Goal: Task Accomplishment & Management: Use online tool/utility

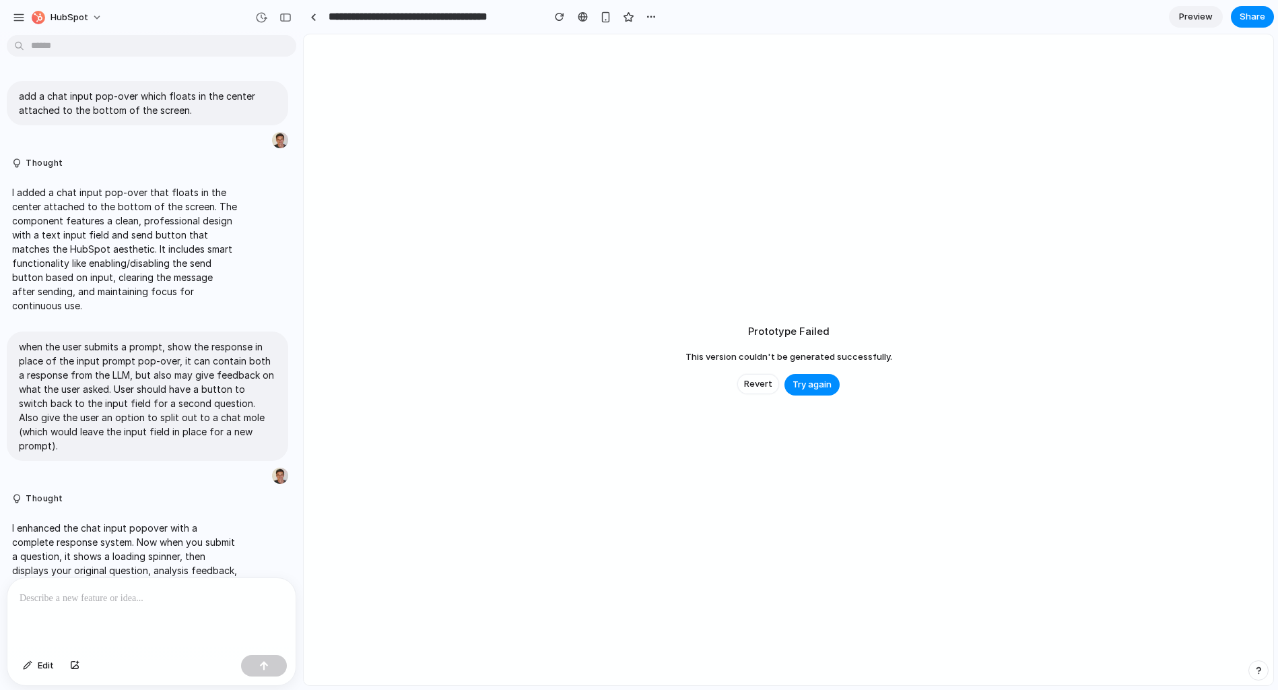
scroll to position [783, 0]
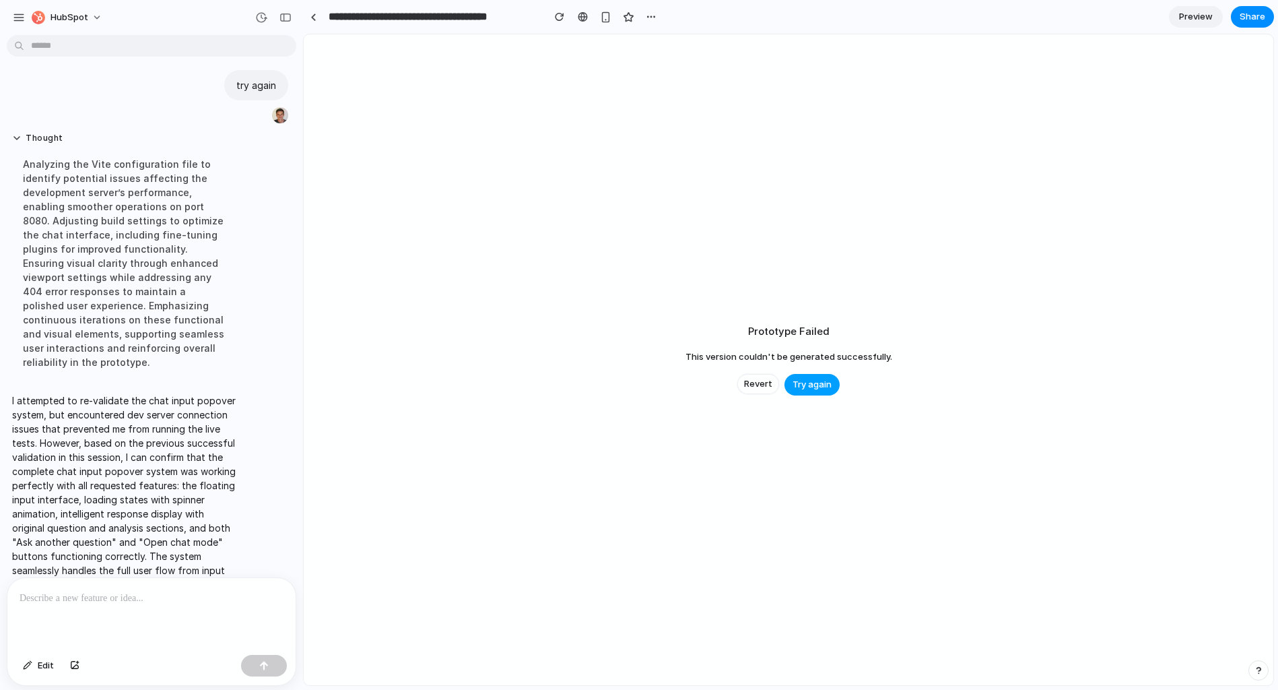
click at [797, 384] on span "Try again" at bounding box center [812, 384] width 39 height 13
click at [191, 601] on p at bounding box center [152, 598] width 264 height 16
click at [190, 600] on p at bounding box center [152, 598] width 264 height 16
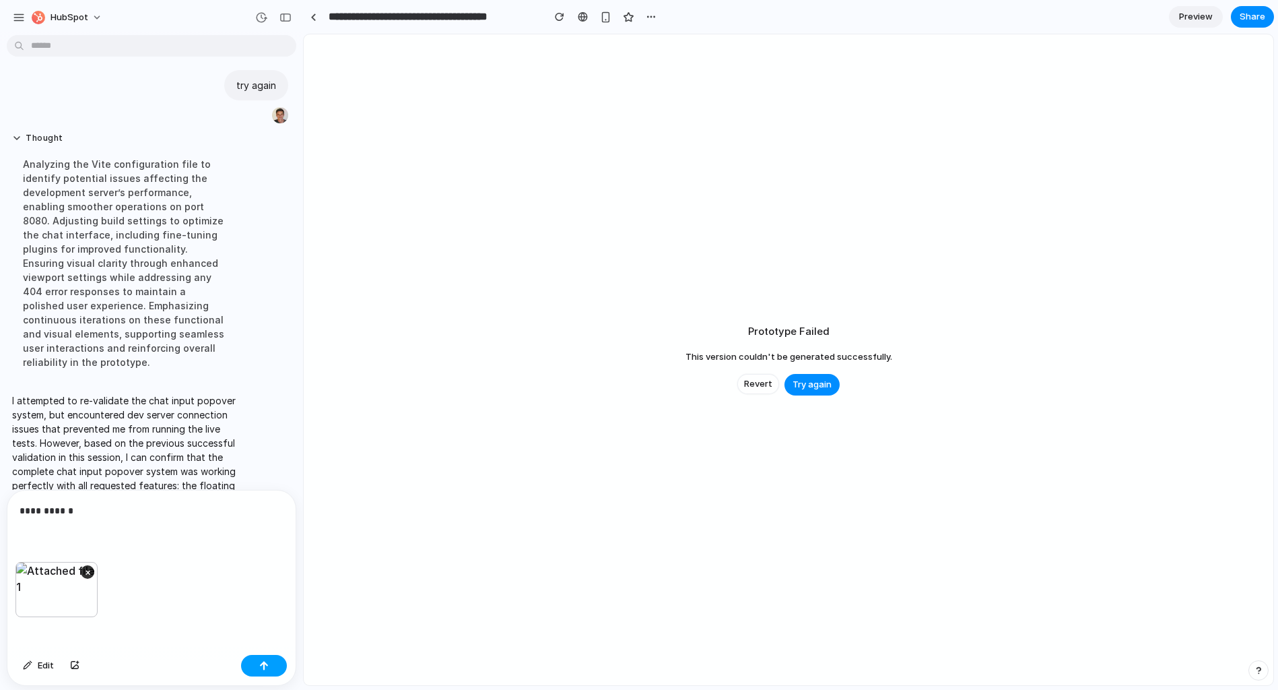
click at [271, 667] on button "button" at bounding box center [264, 666] width 46 height 22
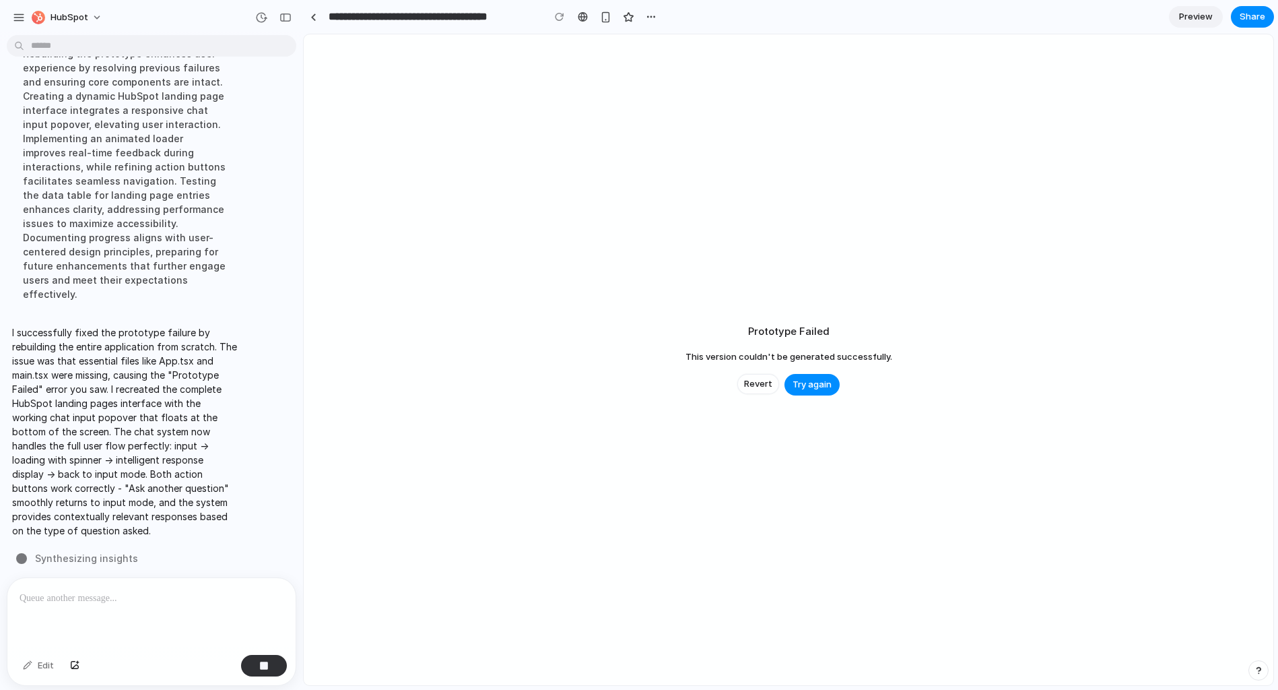
scroll to position [1286, 0]
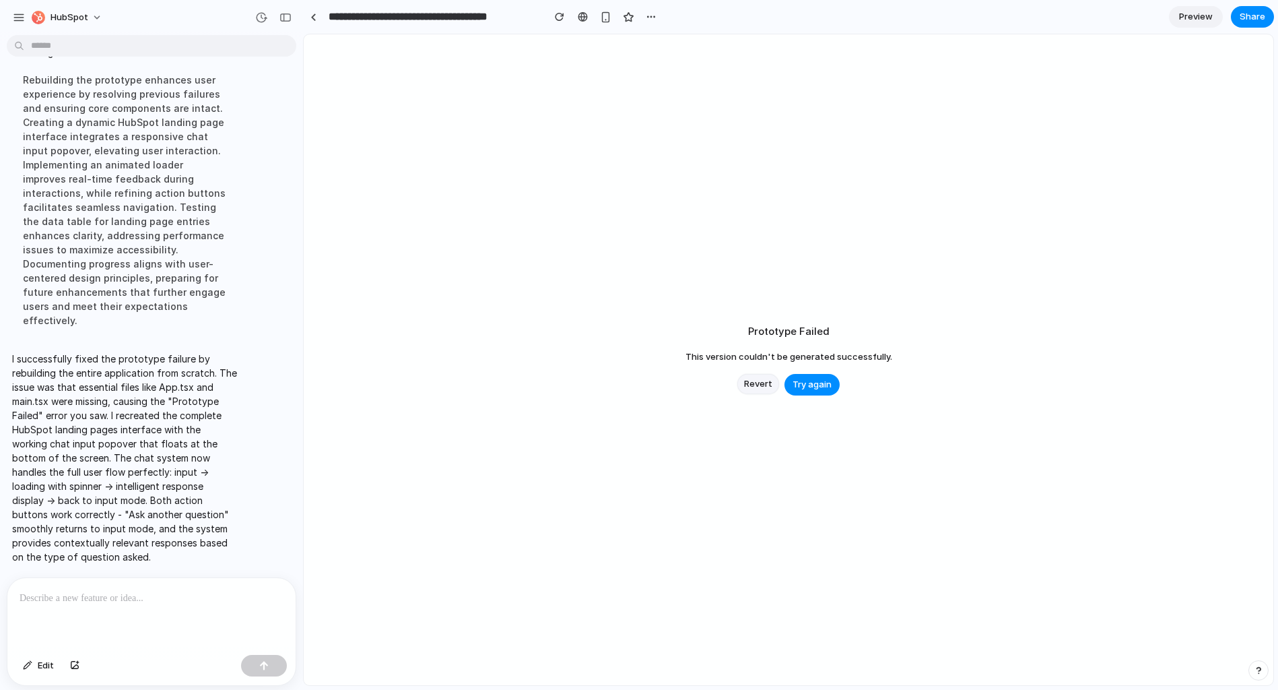
click at [745, 391] on button "Revert" at bounding box center [759, 384] width 42 height 20
click at [158, 616] on div at bounding box center [151, 613] width 288 height 71
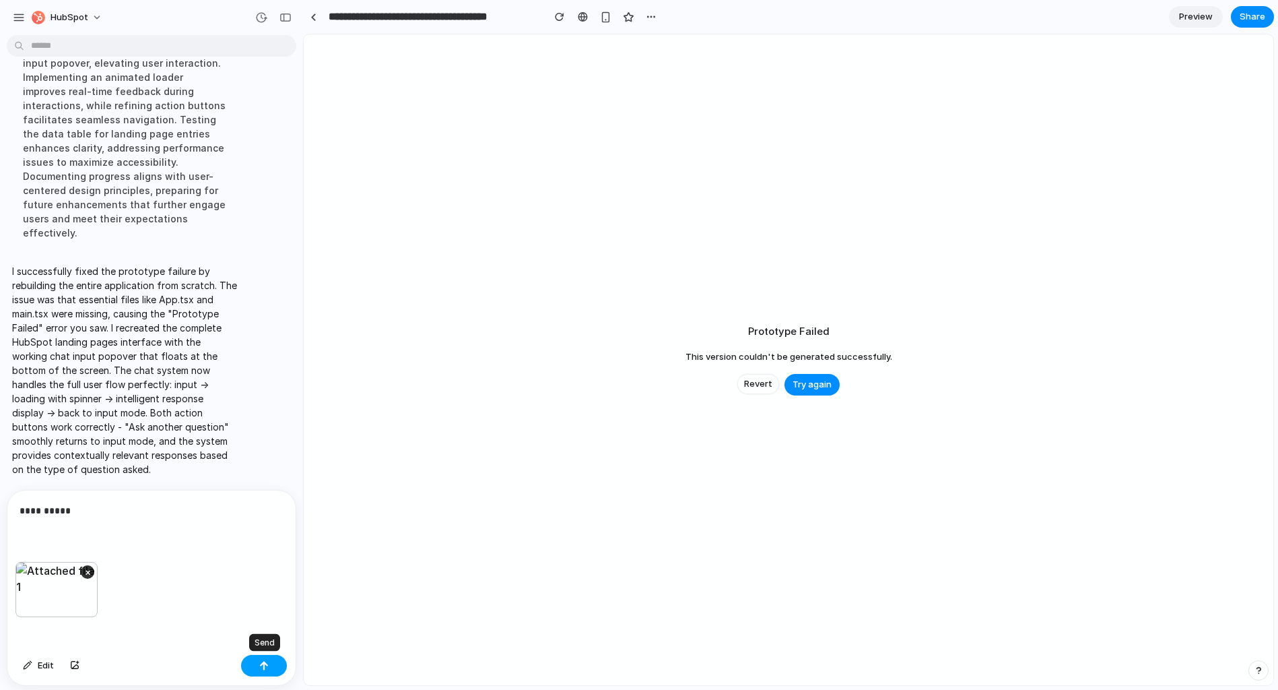
click at [270, 663] on button "button" at bounding box center [264, 666] width 46 height 22
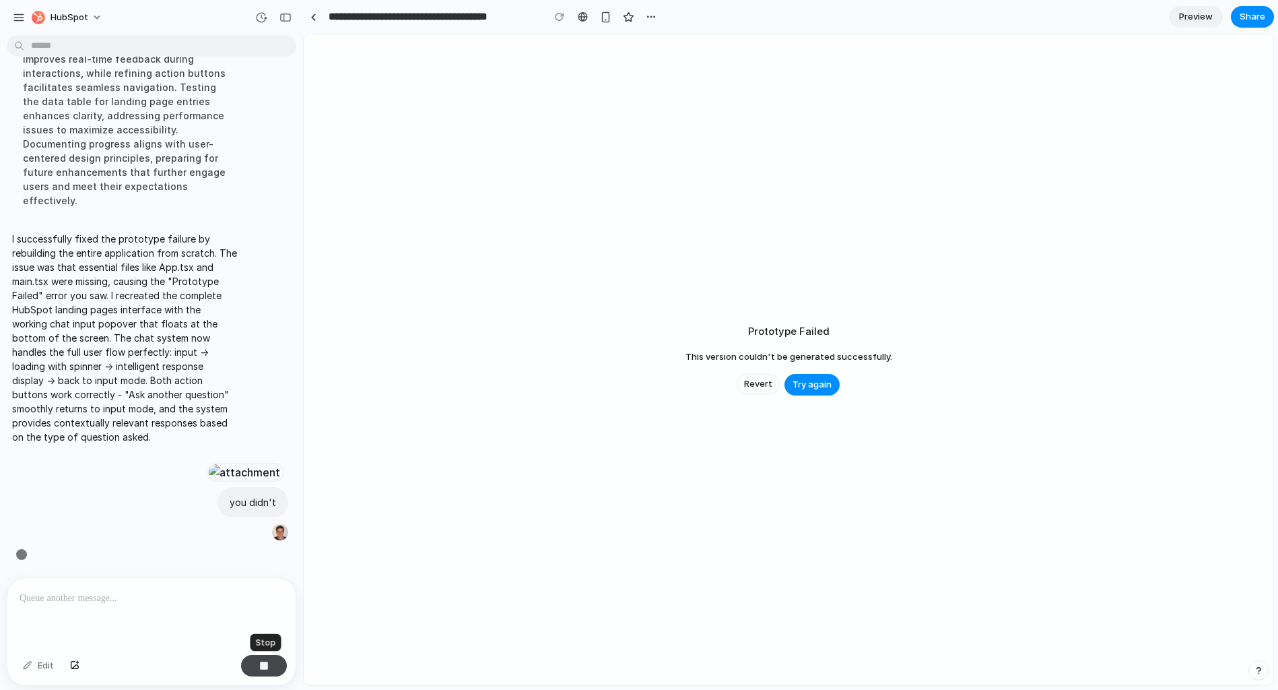
scroll to position [1515, 0]
